Goal: Navigation & Orientation: Find specific page/section

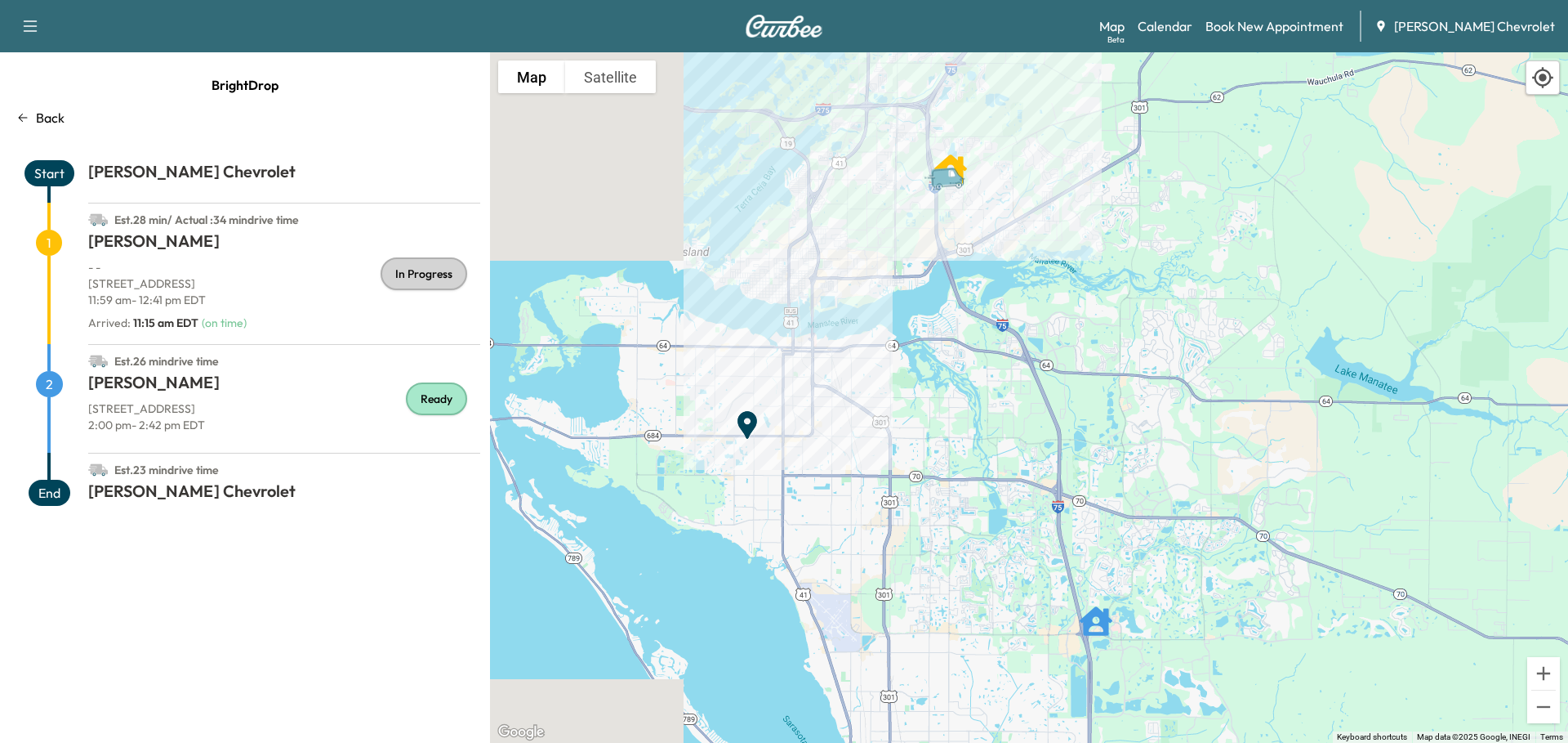
click at [210, 290] on p "[STREET_ADDRESS]" at bounding box center [284, 283] width 392 height 16
drag, startPoint x: 85, startPoint y: 280, endPoint x: 102, endPoint y: 279, distance: 17.0
click at [102, 279] on div "Est. 28 min / Actual : 34 min drive time 1 [PERSON_NAME] - - [STREET_ADDRESS] 1…" at bounding box center [244, 273] width 470 height 141
click at [132, 287] on p "[STREET_ADDRESS]" at bounding box center [284, 283] width 392 height 16
drag, startPoint x: 90, startPoint y: 283, endPoint x: 277, endPoint y: 281, distance: 187.0
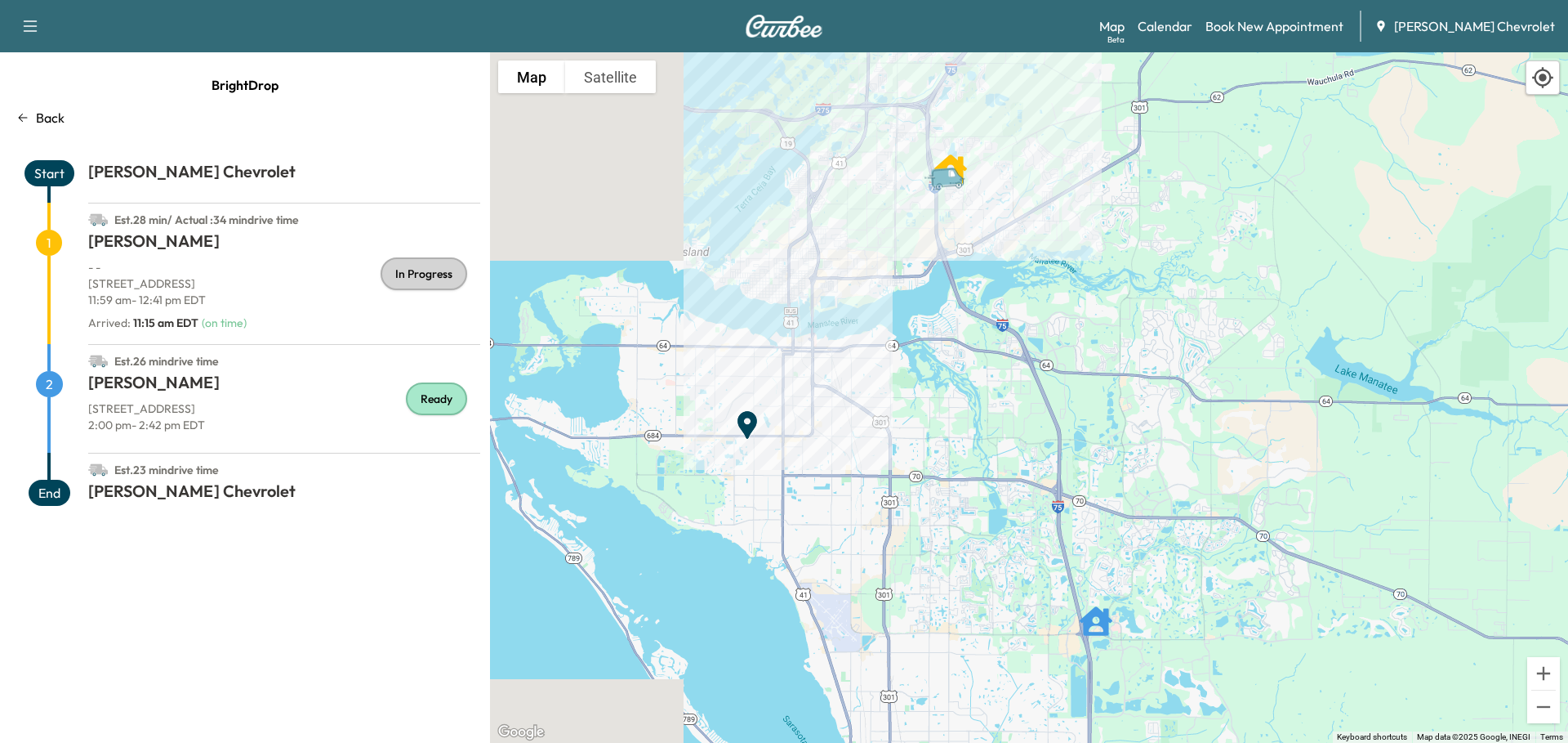
click at [277, 281] on p "[STREET_ADDRESS]" at bounding box center [284, 283] width 392 height 16
copy p "[STREET_ADDRESS]"
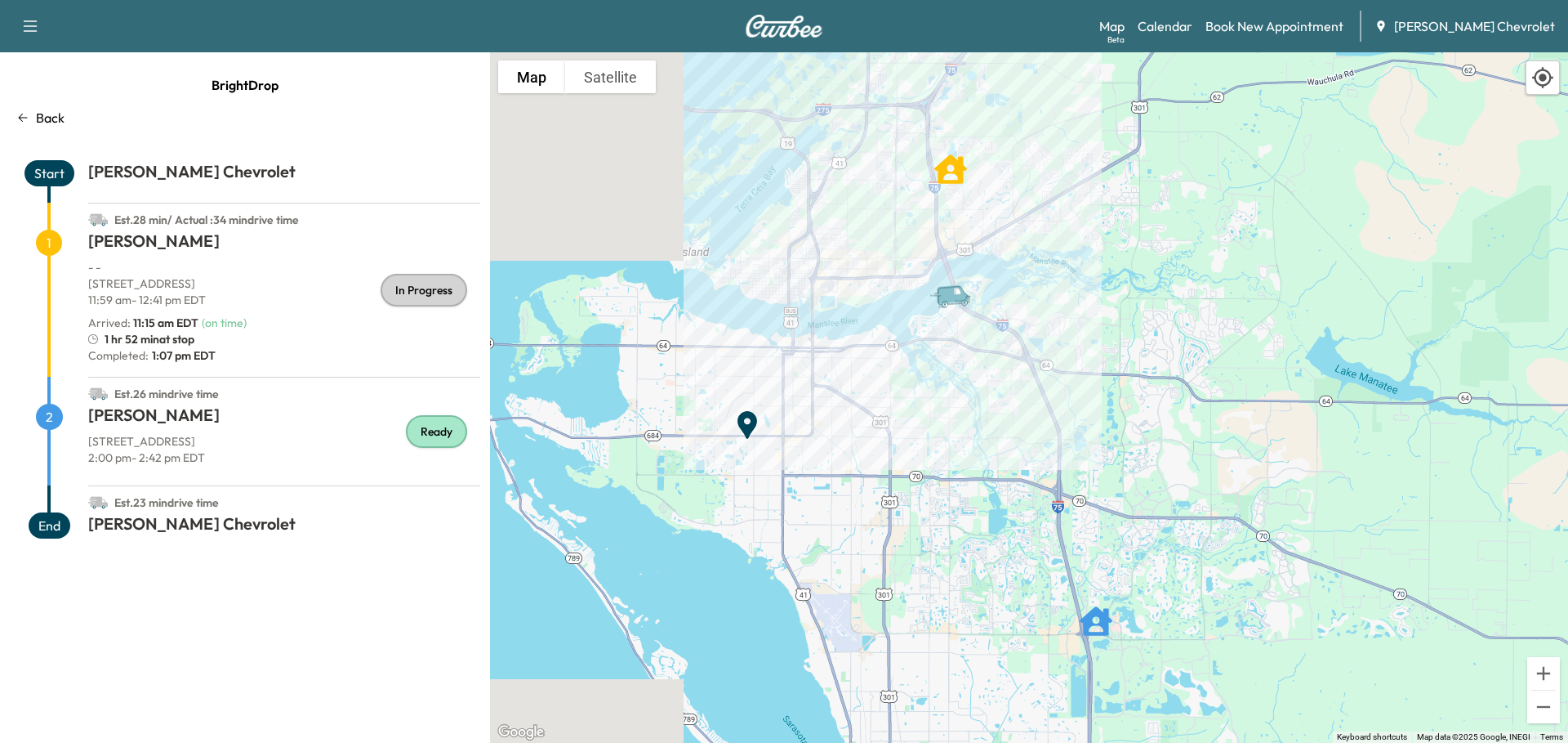
click at [280, 420] on h1 "[PERSON_NAME]" at bounding box center [284, 418] width 392 height 29
click at [1193, 31] on link "Calendar" at bounding box center [1165, 25] width 55 height 20
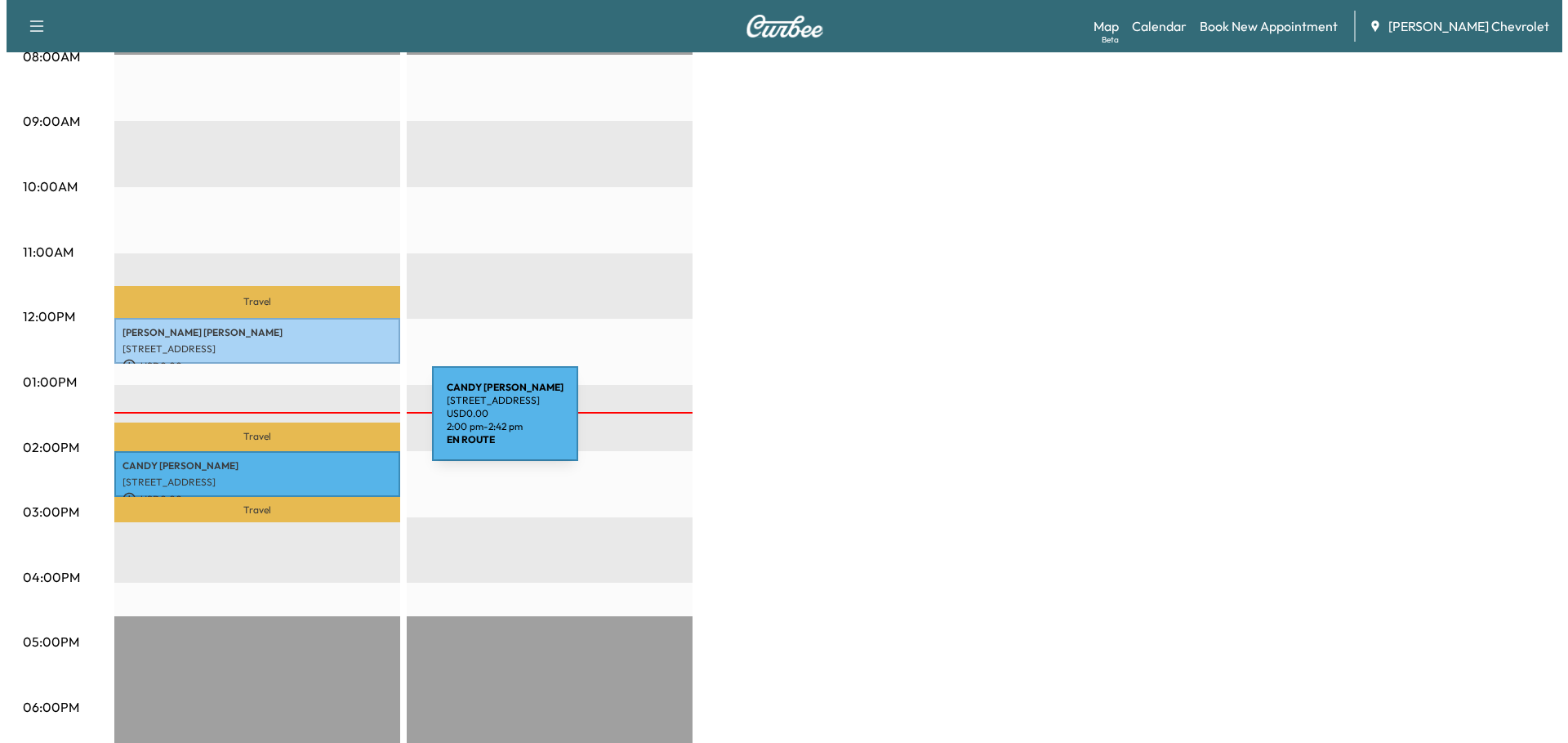
scroll to position [490, 0]
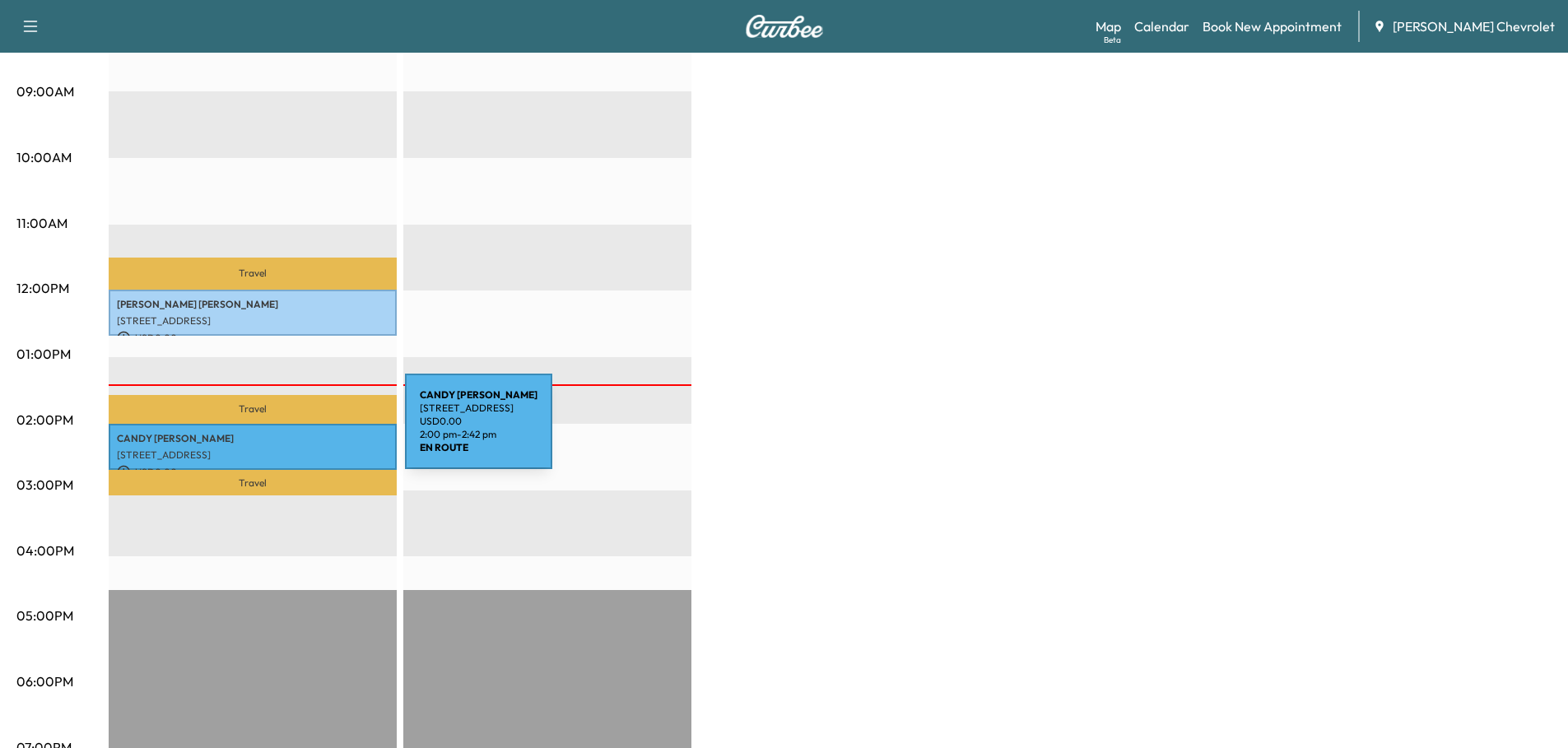
click at [281, 432] on p "[PERSON_NAME]" at bounding box center [252, 438] width 272 height 13
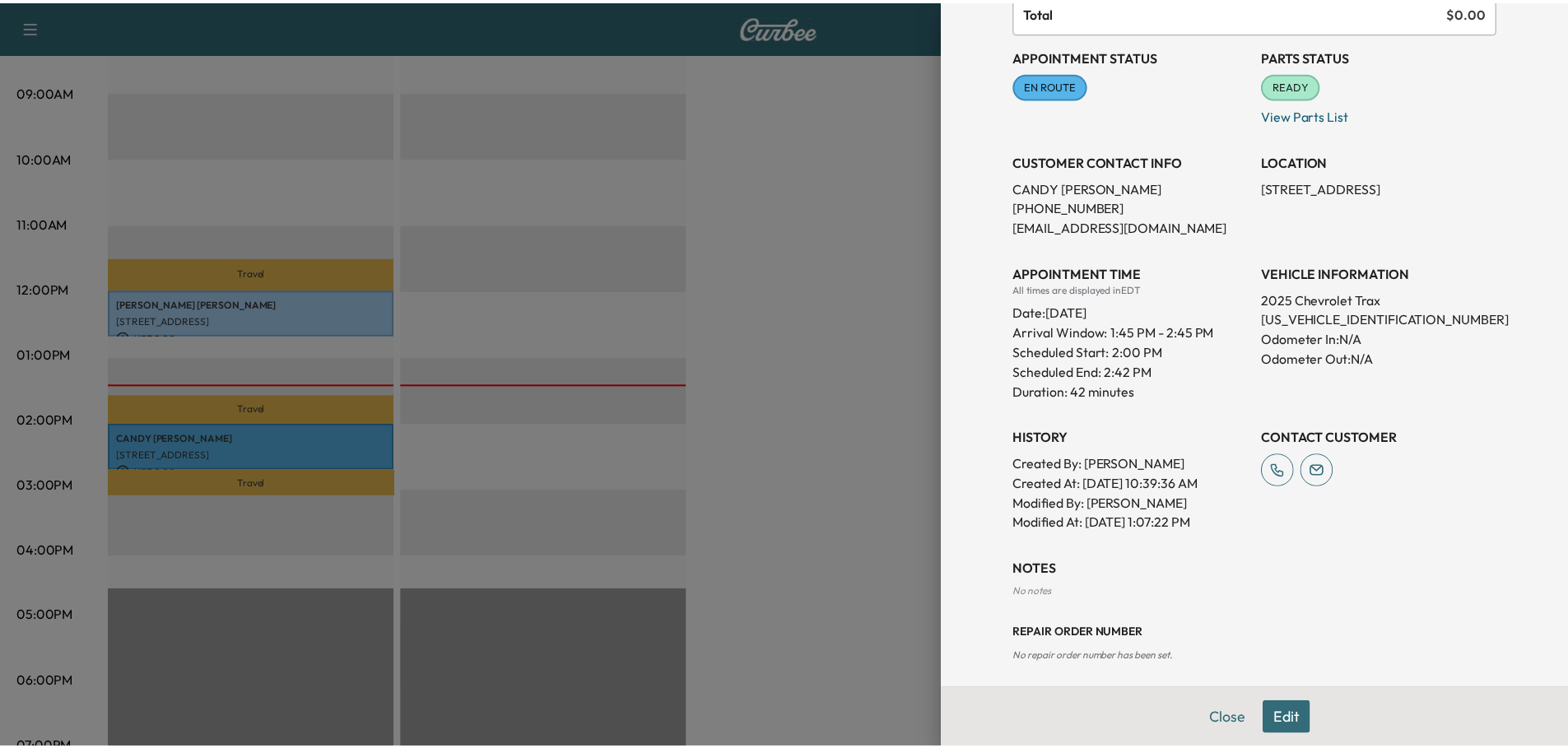
scroll to position [170, 0]
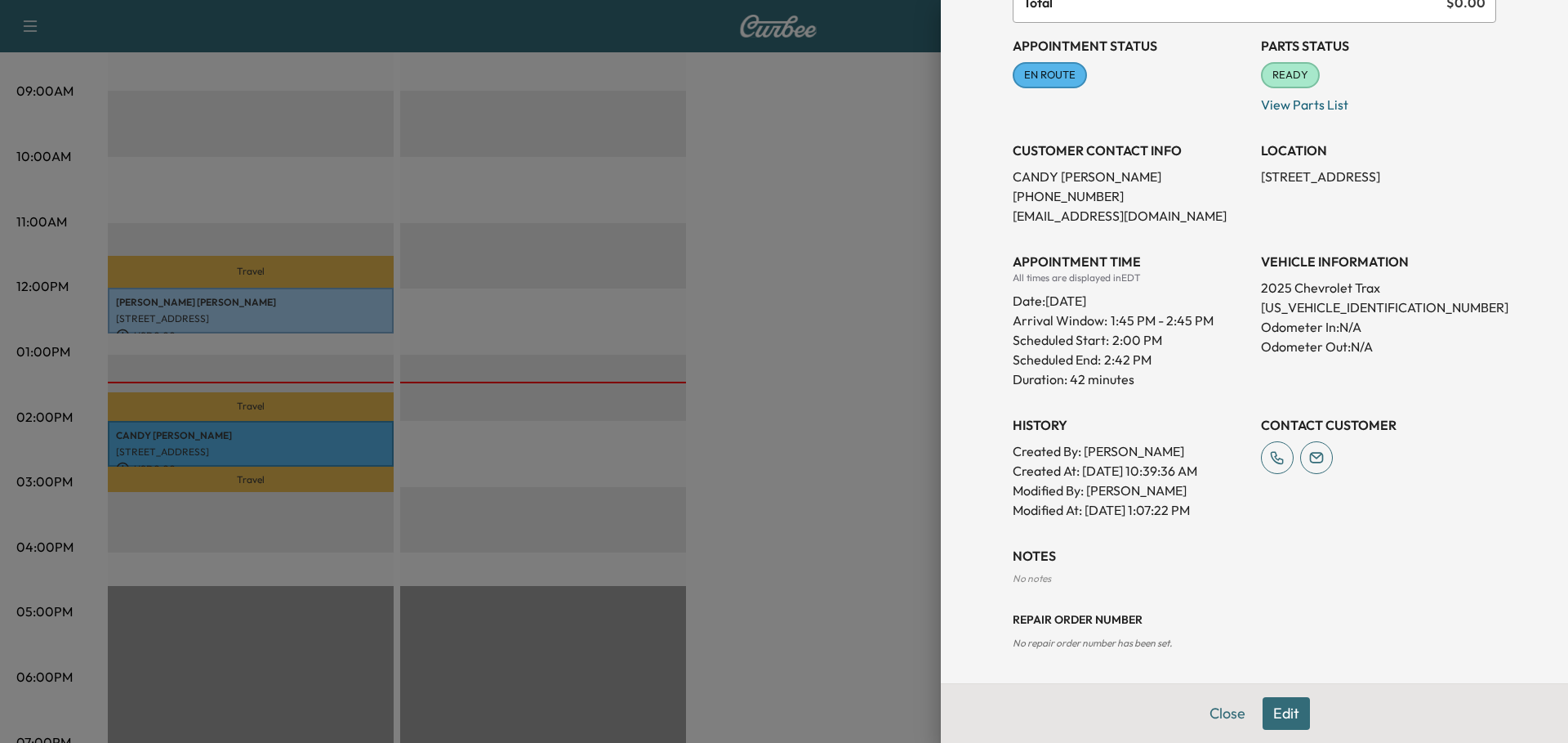
click at [805, 245] on div at bounding box center [784, 372] width 1568 height 743
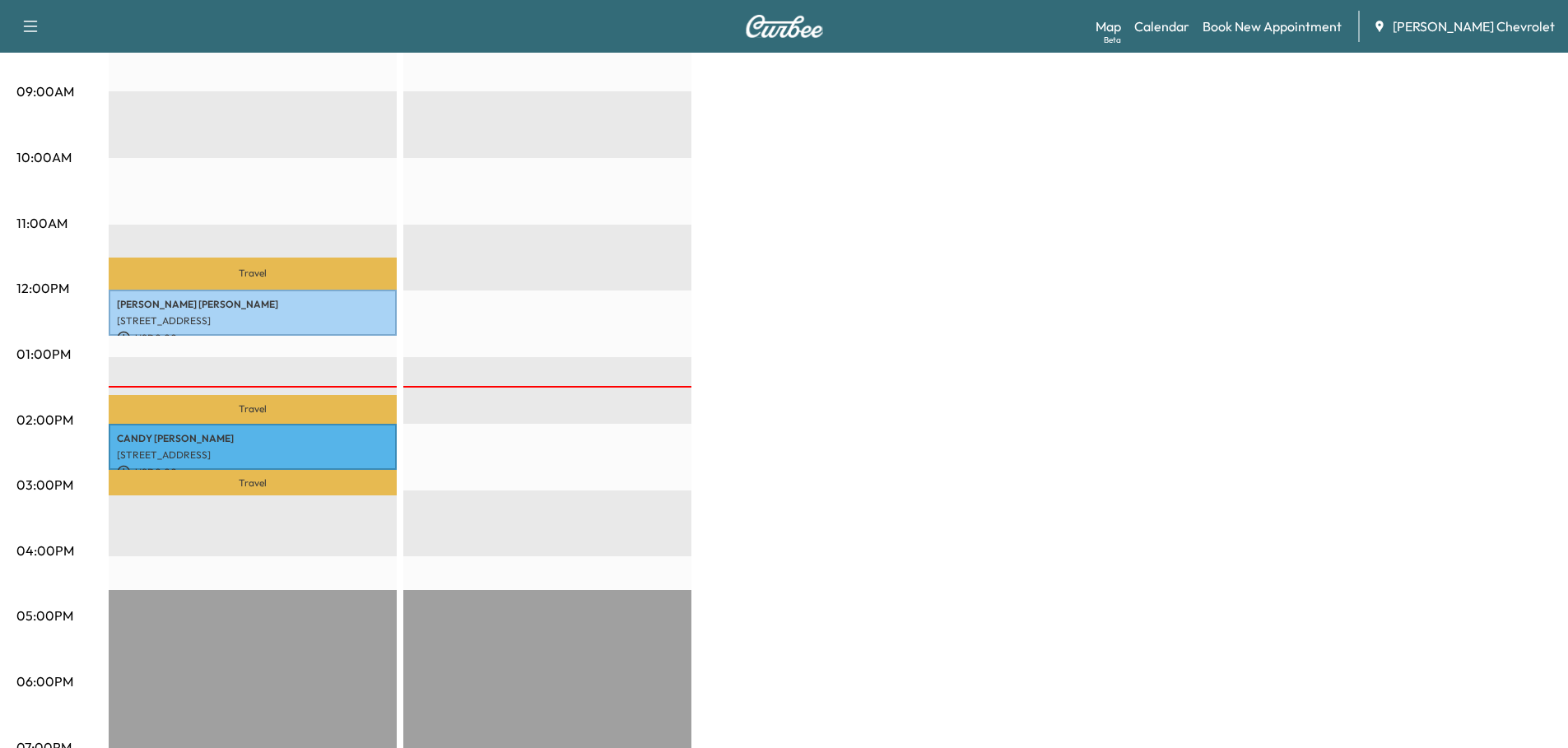
click at [1121, 26] on link "Map Beta" at bounding box center [1108, 26] width 26 height 20
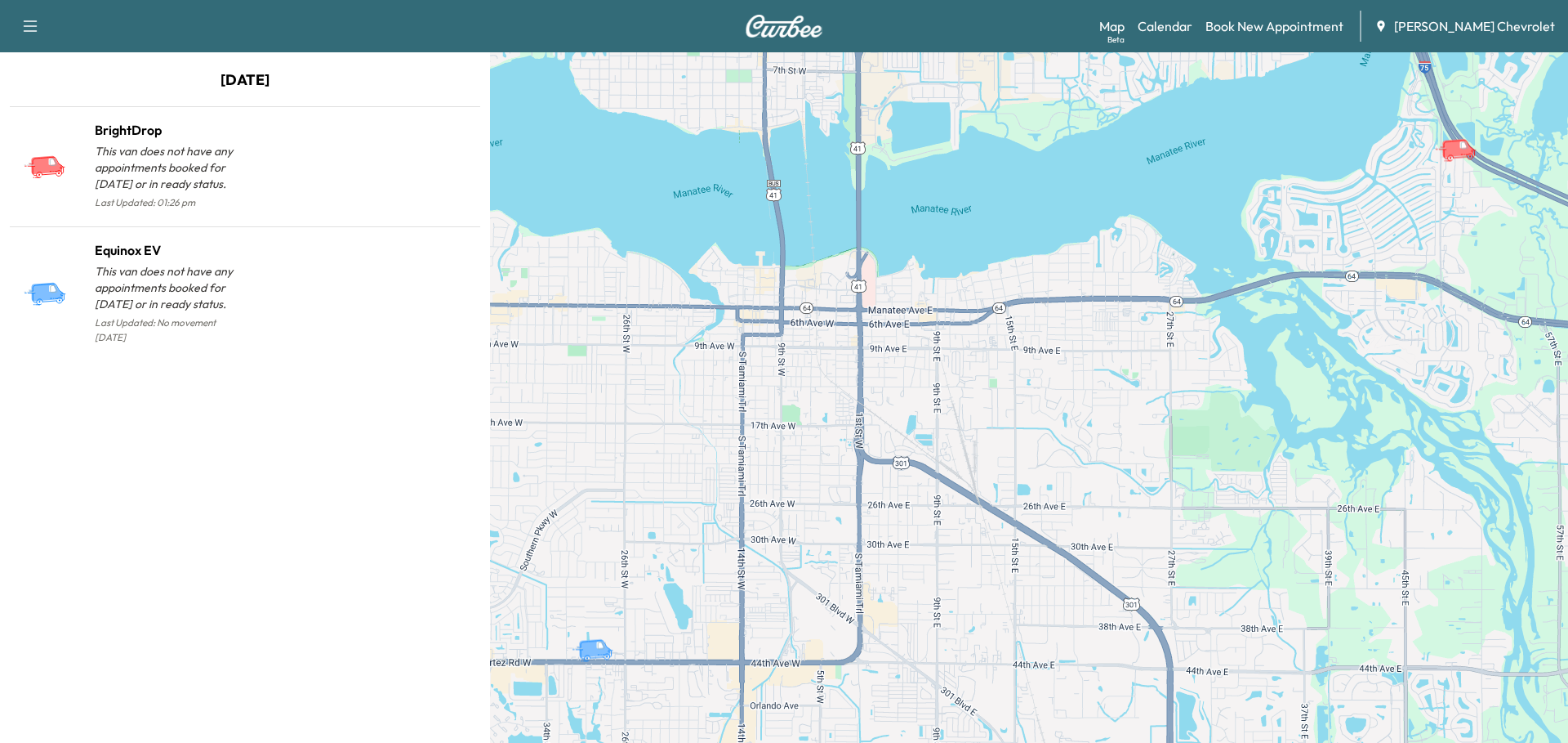
click at [196, 187] on p "This van does not have any appointments booked for [DATE] or in ready status." at bounding box center [170, 167] width 150 height 49
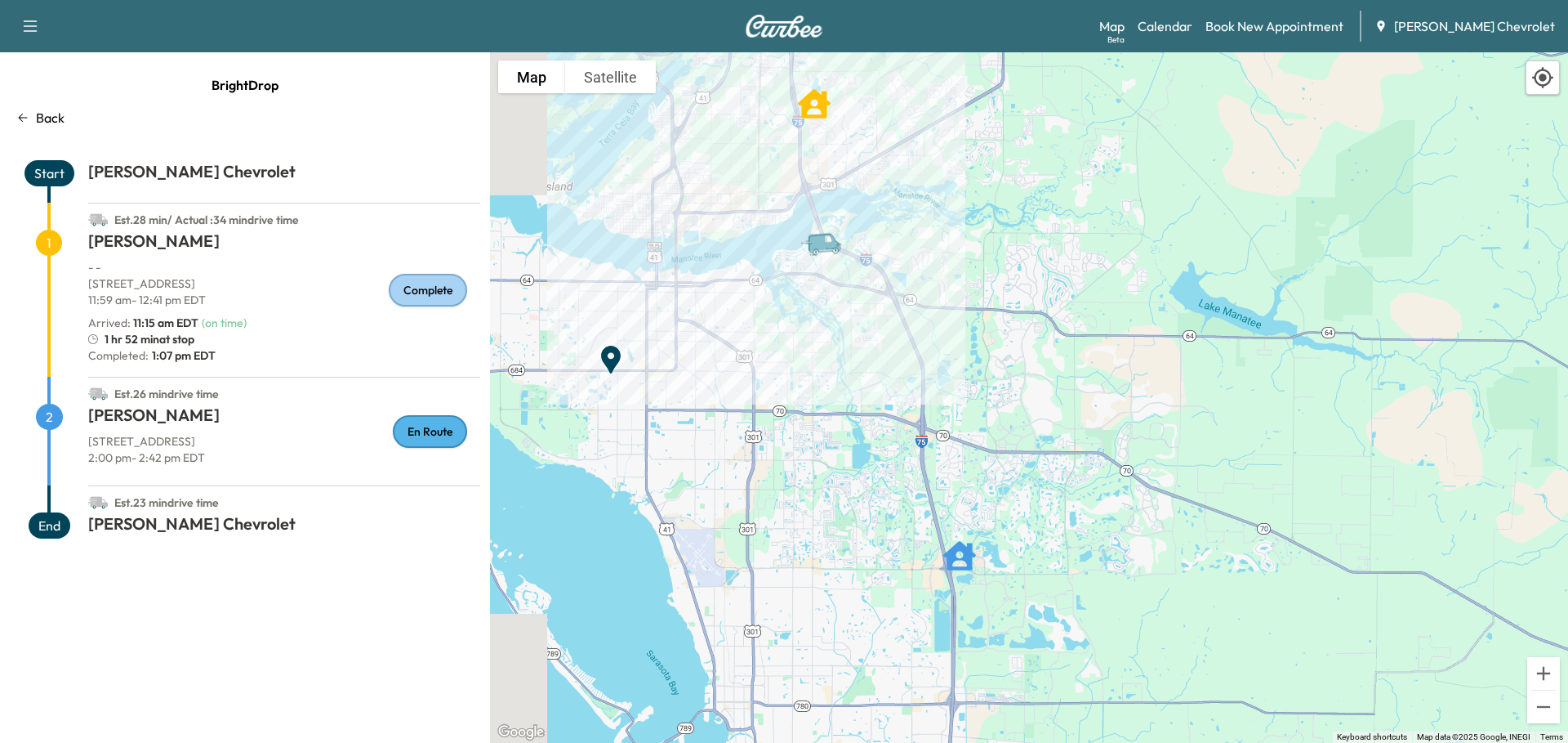
drag, startPoint x: 925, startPoint y: 396, endPoint x: 683, endPoint y: 343, distance: 247.7
click at [683, 343] on div "To activate drag with keyboard, press Alt + Enter. Once in keyboard drag state,…" at bounding box center [1028, 398] width 1078 height 690
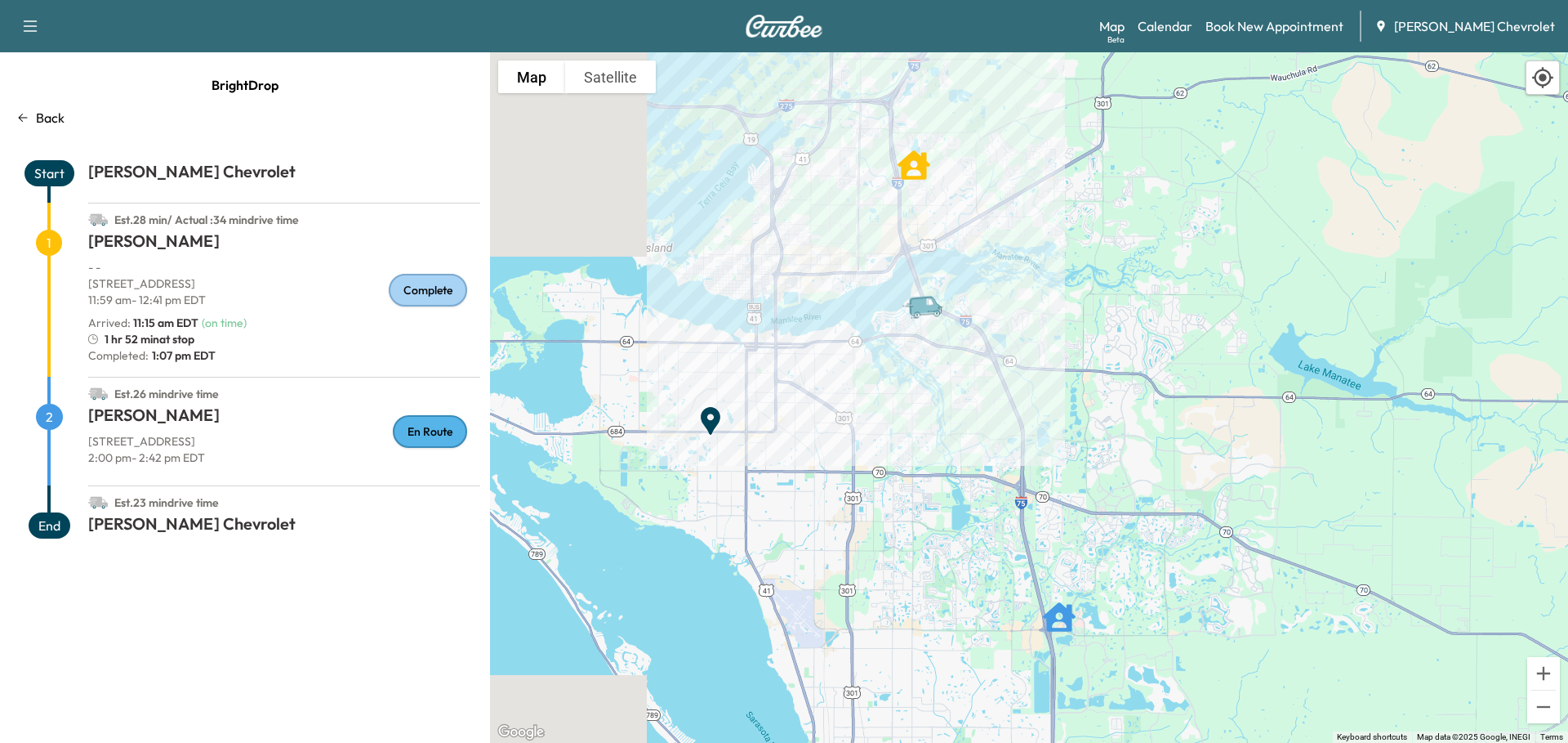
drag, startPoint x: 748, startPoint y: 340, endPoint x: 851, endPoint y: 401, distance: 119.7
click at [851, 401] on div "To activate drag with keyboard, press Alt + Enter. Once in keyboard drag state,…" at bounding box center [1028, 398] width 1078 height 690
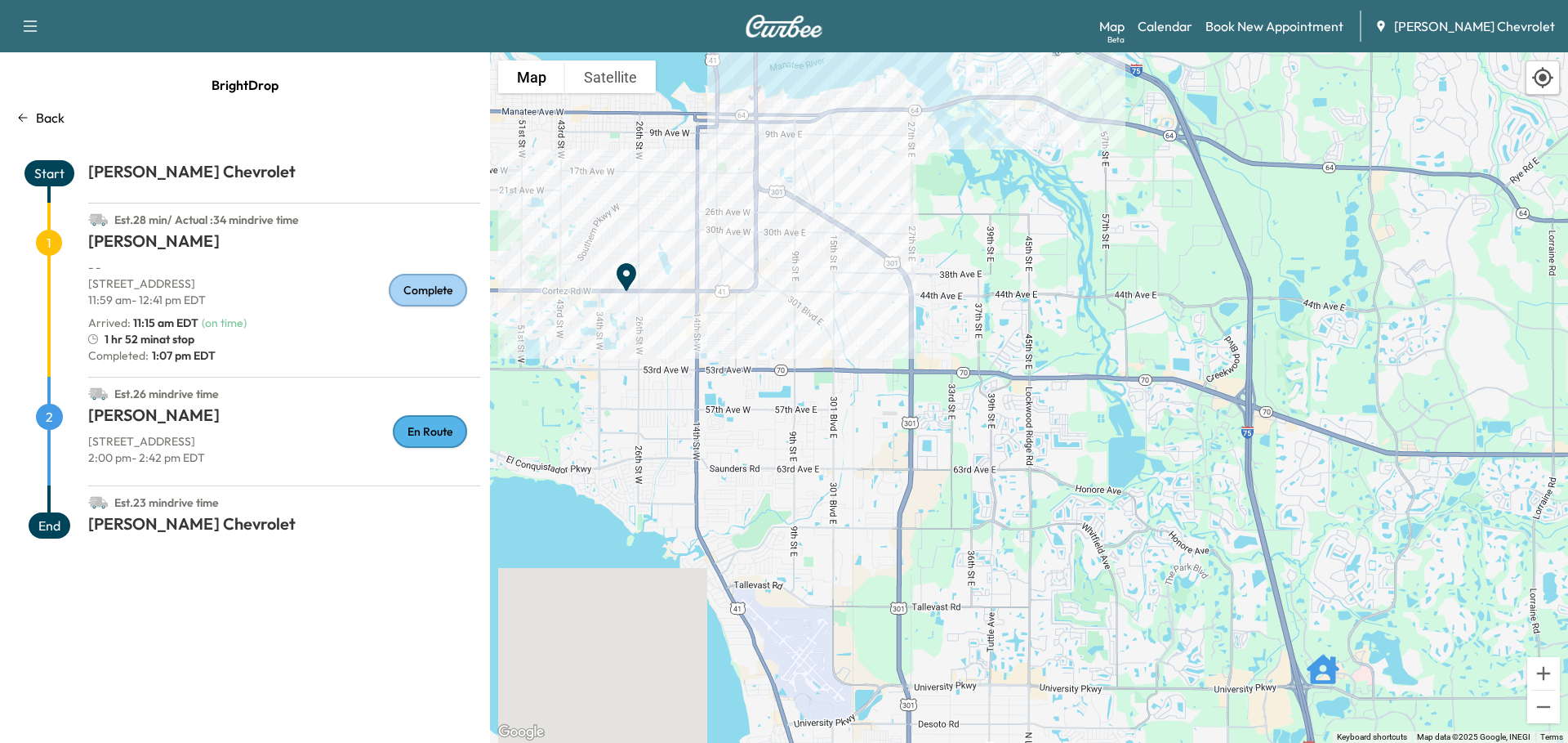
drag, startPoint x: 914, startPoint y: 374, endPoint x: 969, endPoint y: 202, distance: 180.6
click at [969, 202] on div "To activate drag with keyboard, press Alt + Enter. Once in keyboard drag state,…" at bounding box center [1028, 398] width 1078 height 690
